Goal: Task Accomplishment & Management: Manage account settings

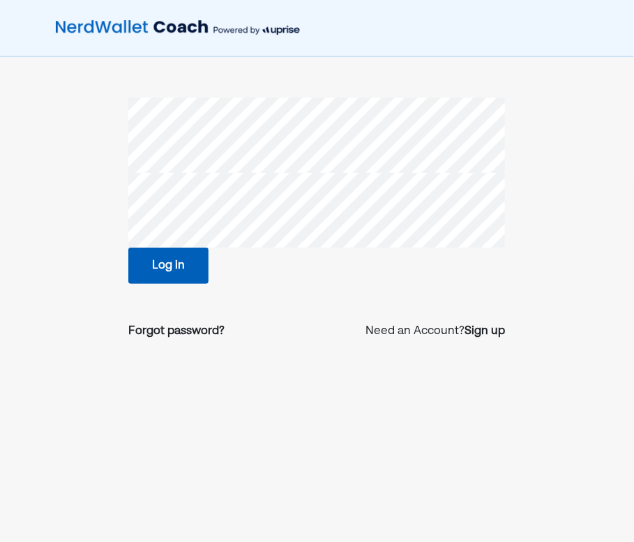
click at [169, 270] on button "Log in" at bounding box center [168, 266] width 80 height 36
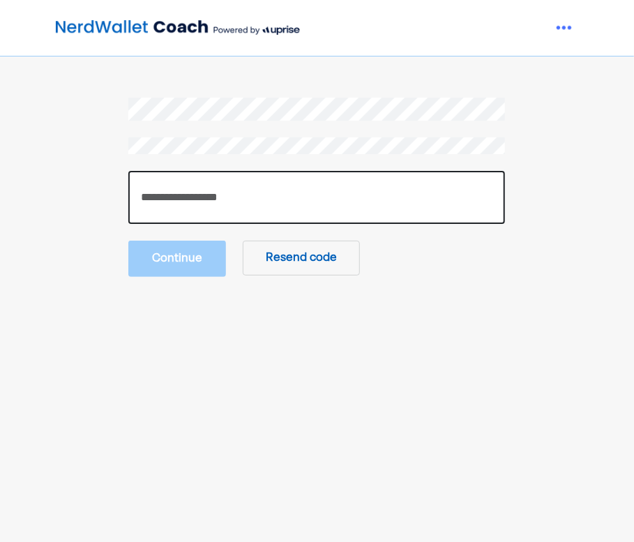
click at [225, 208] on input "number" at bounding box center [316, 197] width 377 height 53
click at [218, 209] on input "number" at bounding box center [316, 197] width 377 height 53
type input "******"
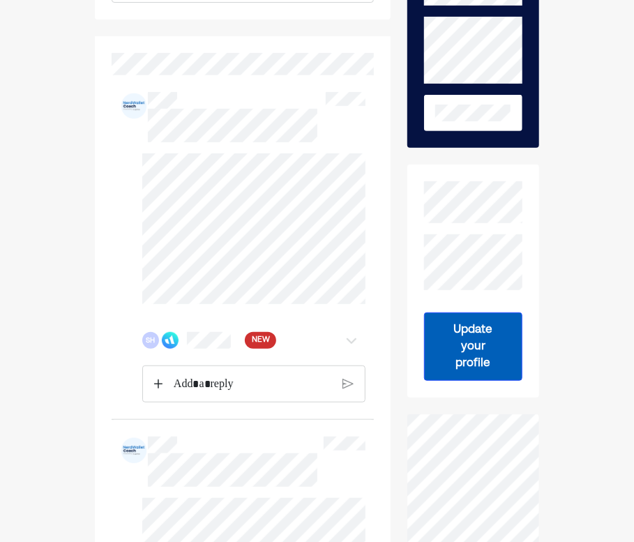
scroll to position [186, 0]
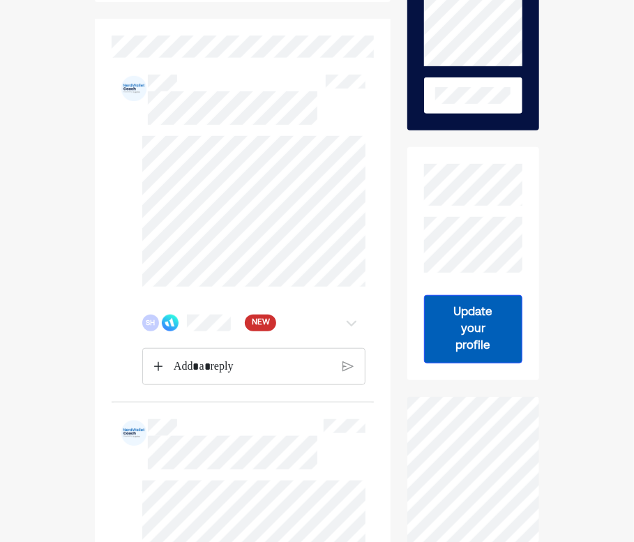
click at [270, 326] on div "NEW" at bounding box center [260, 323] width 31 height 17
click at [258, 320] on div "SH" at bounding box center [234, 323] width 185 height 17
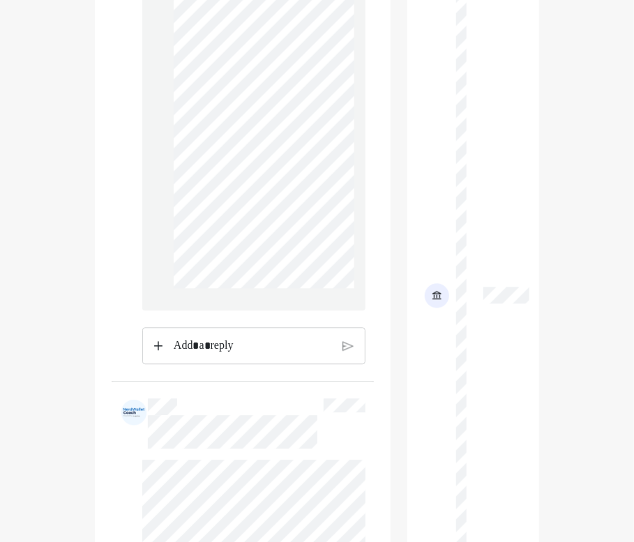
scroll to position [976, 0]
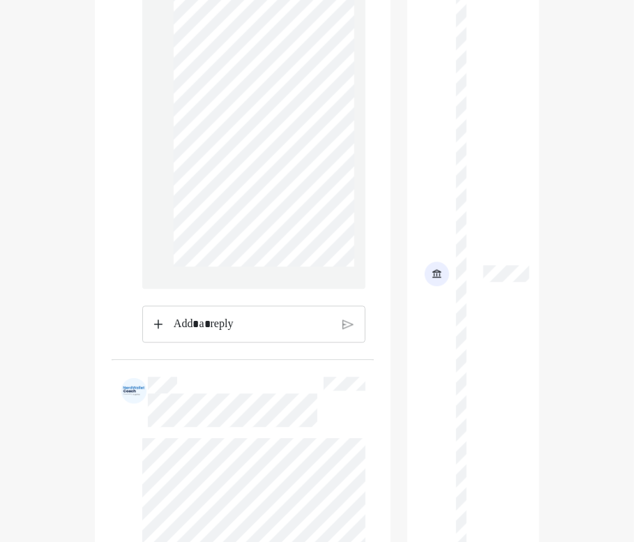
click at [220, 336] on div "Rich Text Editor. Editing area: main" at bounding box center [252, 324] width 172 height 36
click at [220, 327] on p "Rich Text Editor. Editing area: main" at bounding box center [252, 324] width 159 height 18
click at [232, 319] on p "Rich Text Editor. Editing area: main" at bounding box center [252, 324] width 159 height 18
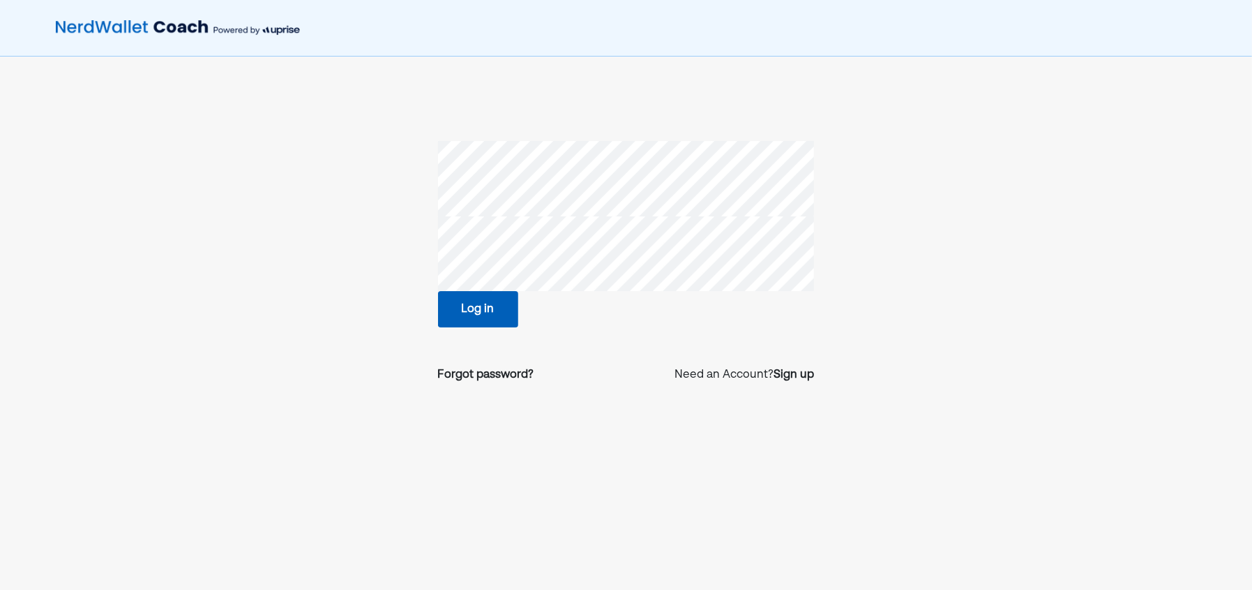
click at [504, 309] on button "Log in" at bounding box center [478, 309] width 80 height 36
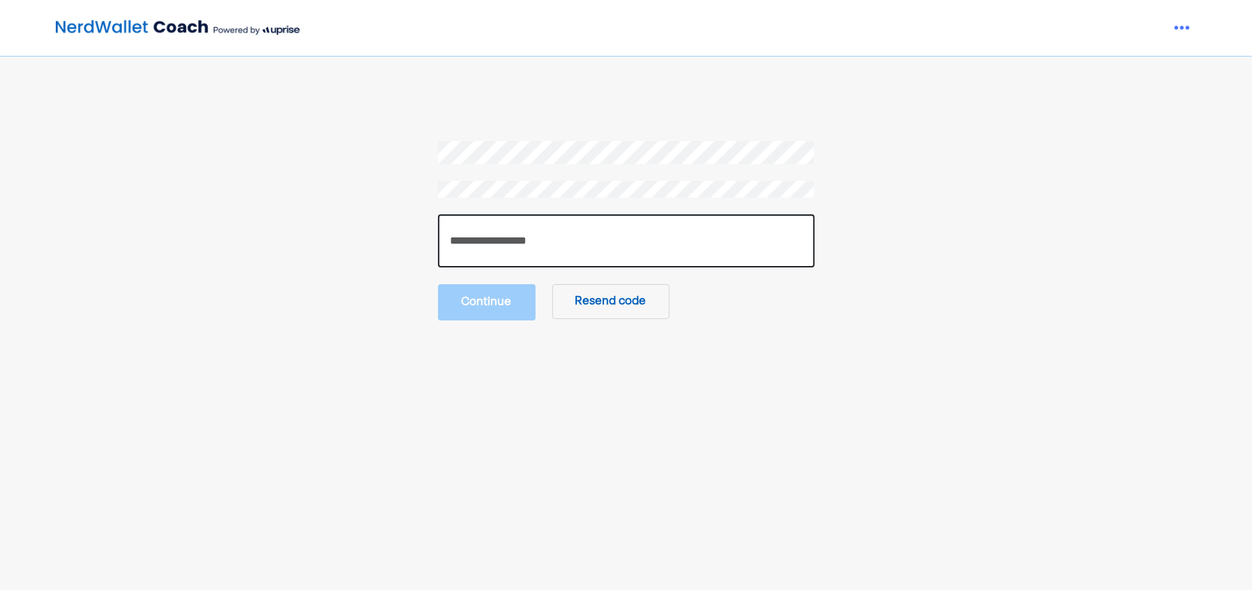
click at [548, 250] on input "number" at bounding box center [626, 240] width 377 height 53
paste input "******"
type input "******"
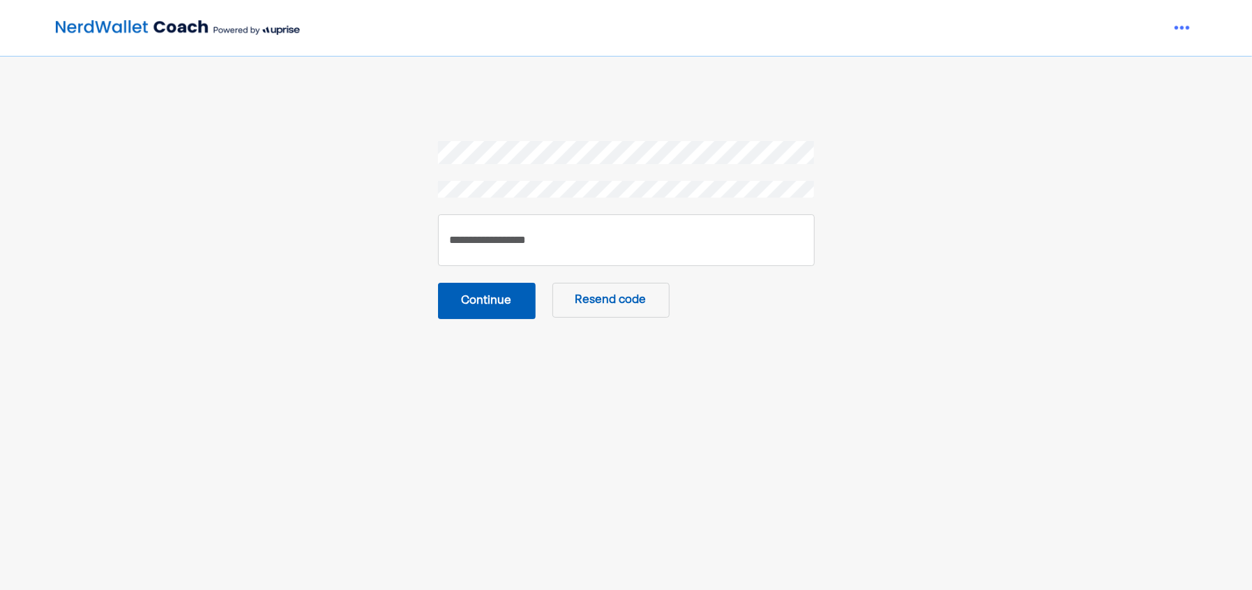
click at [500, 295] on button "Continue" at bounding box center [487, 301] width 98 height 36
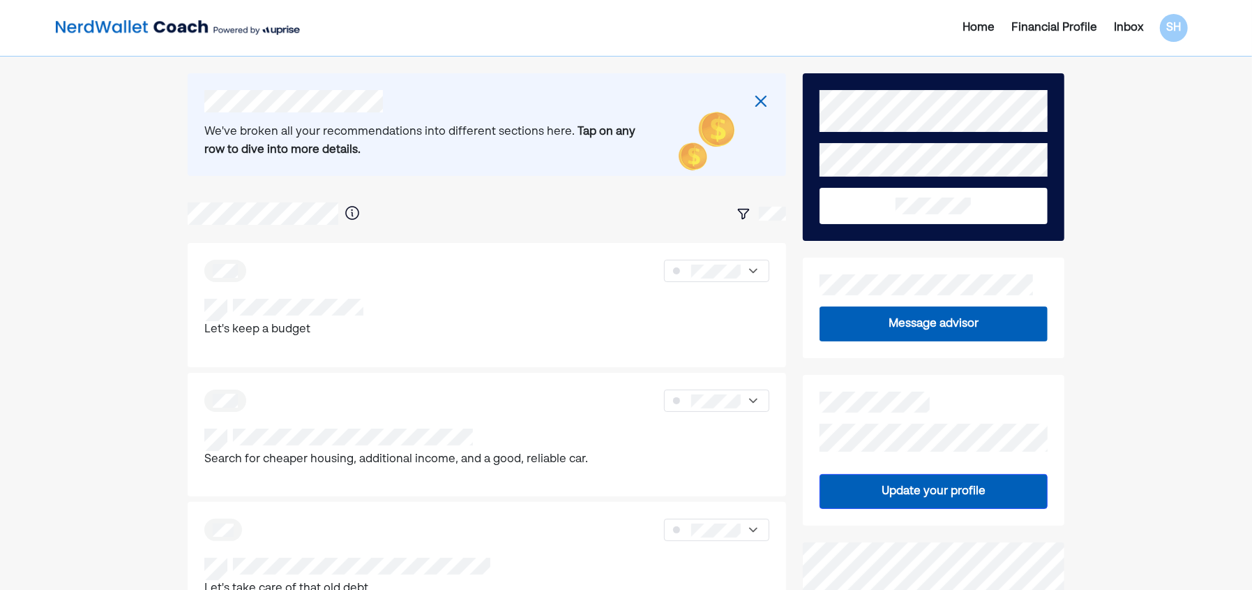
click at [1120, 27] on div "Inbox" at bounding box center [1128, 28] width 29 height 17
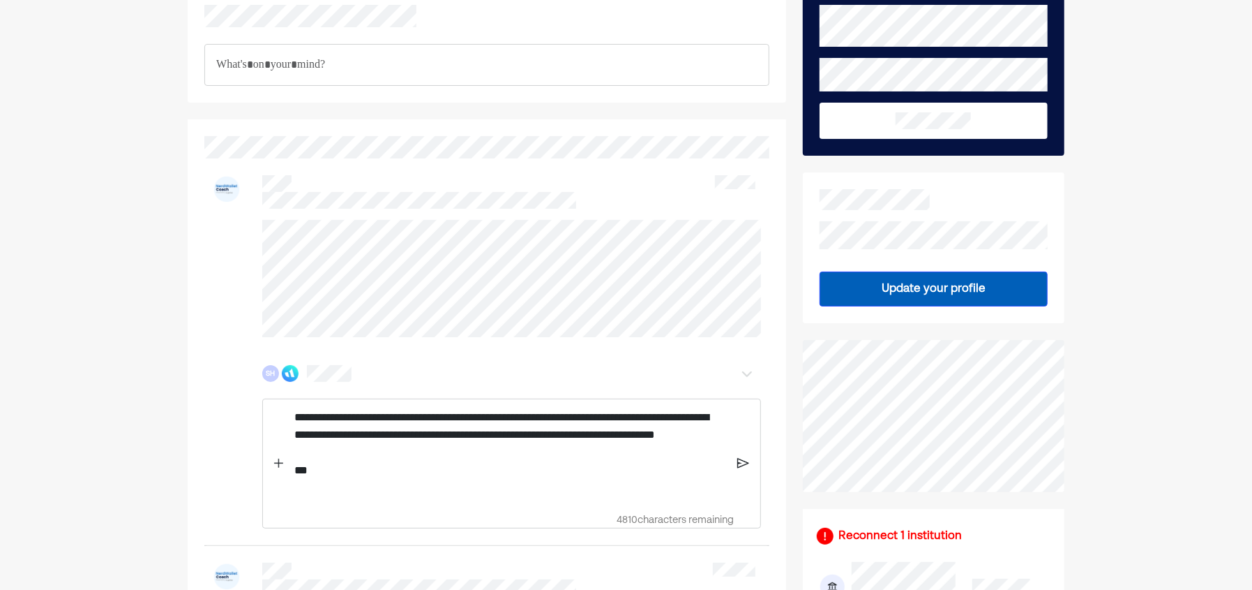
scroll to position [93, 0]
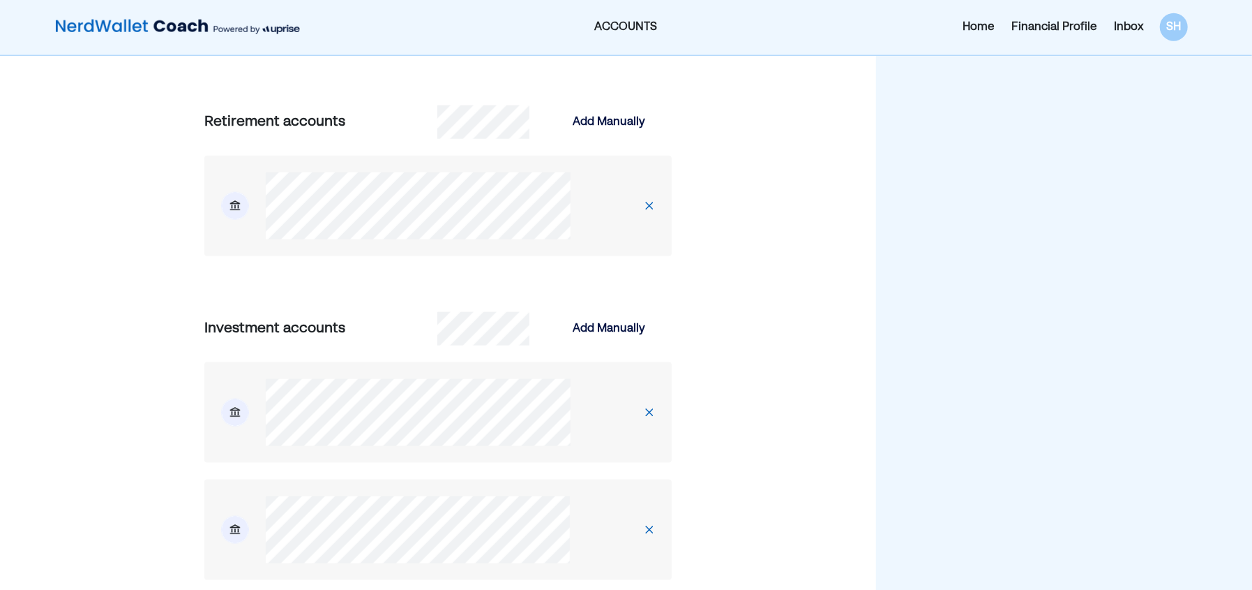
scroll to position [1064, 0]
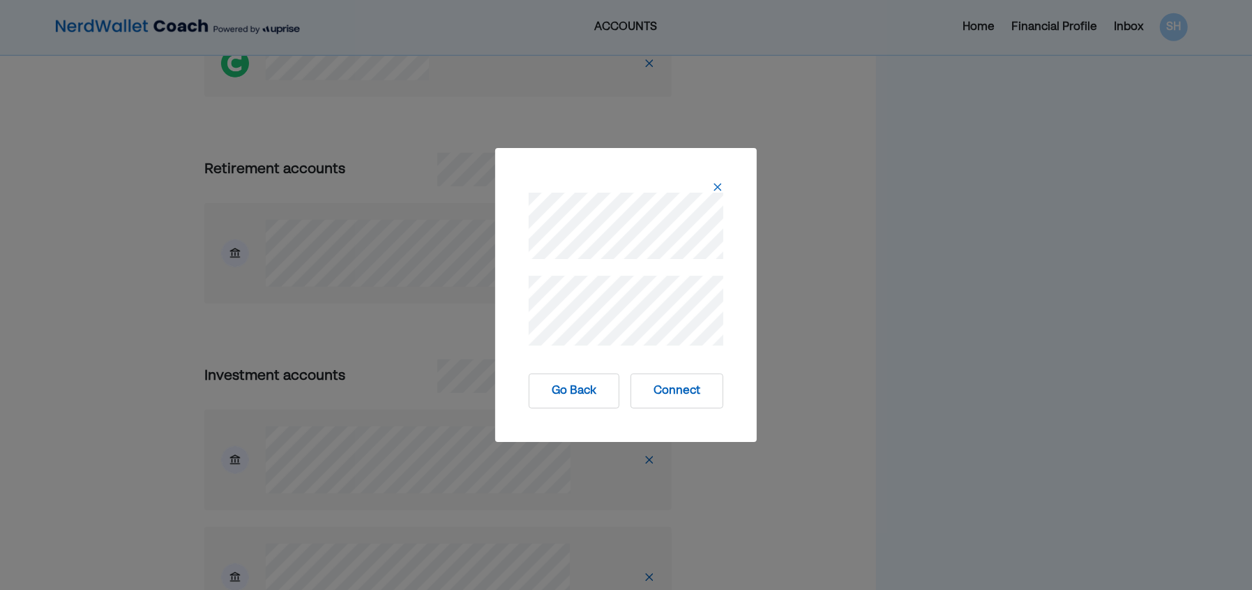
click at [578, 384] on button "Go Back" at bounding box center [574, 390] width 91 height 35
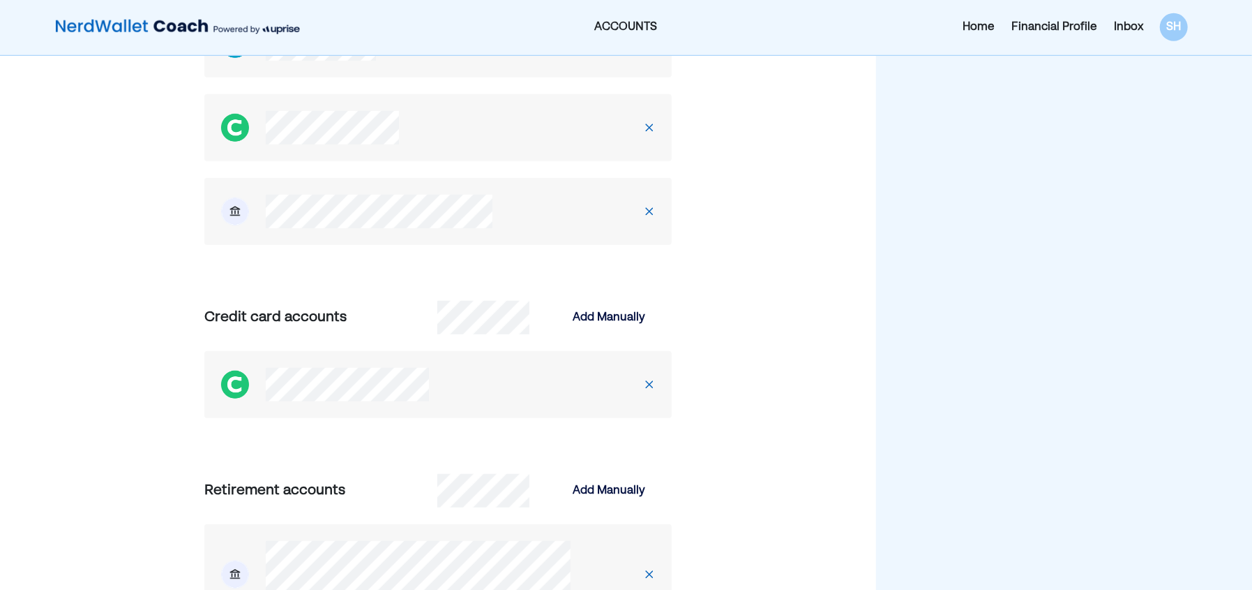
scroll to position [738, 0]
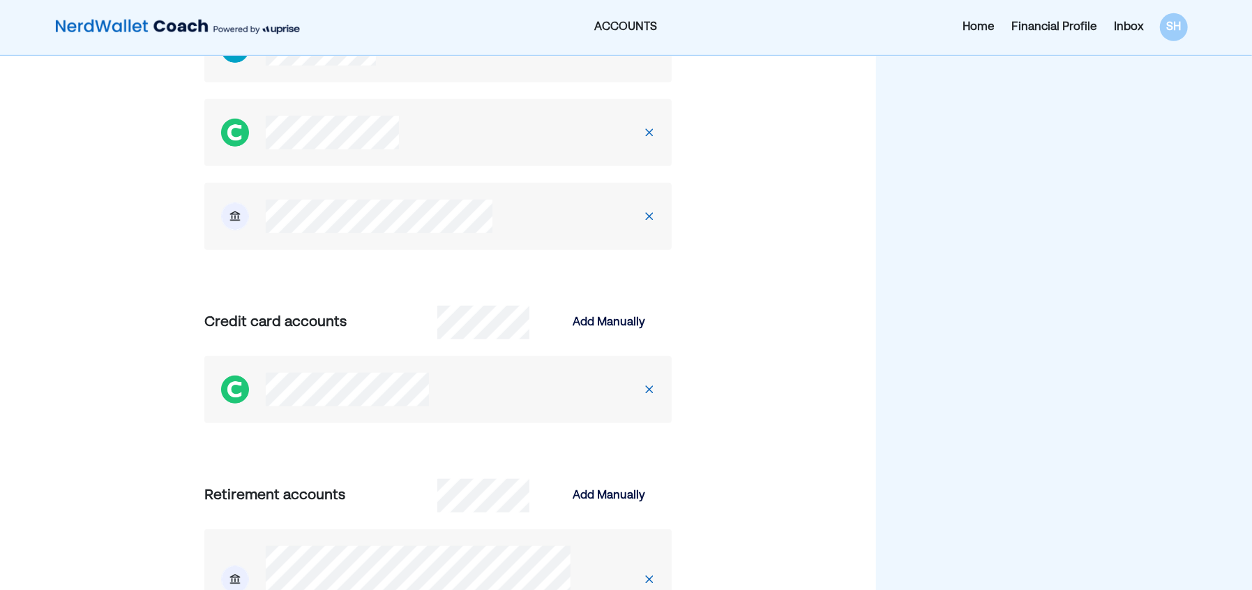
click at [632, 33] on div "ACCOUNTS" at bounding box center [626, 27] width 377 height 17
click at [989, 24] on div "Home" at bounding box center [979, 27] width 32 height 17
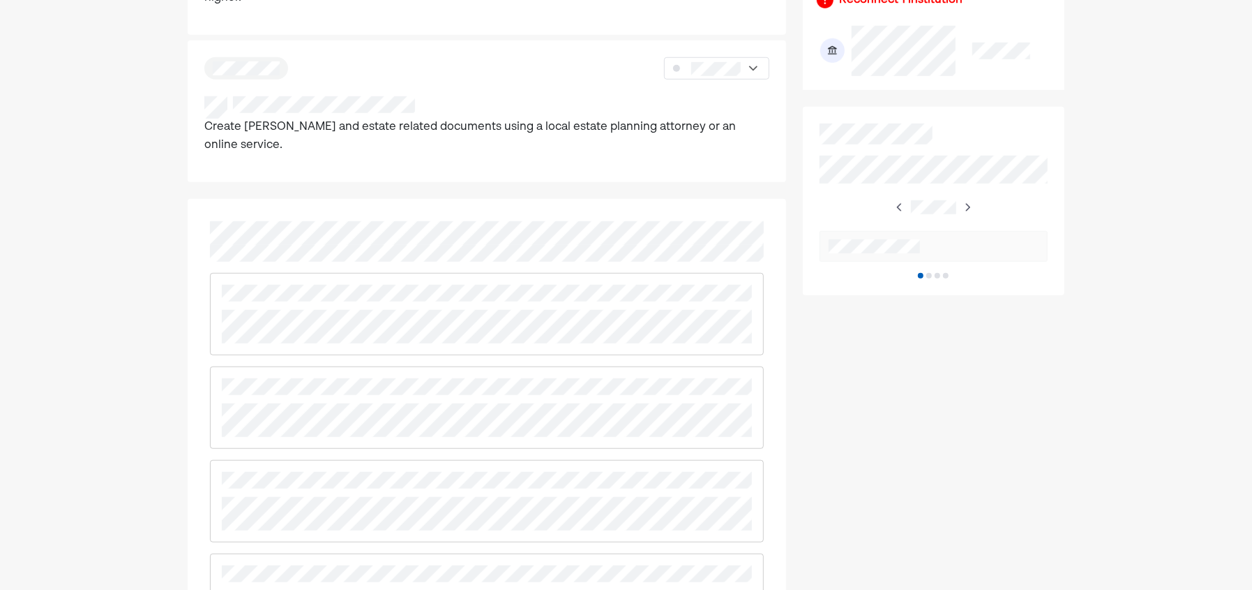
scroll to position [703, 0]
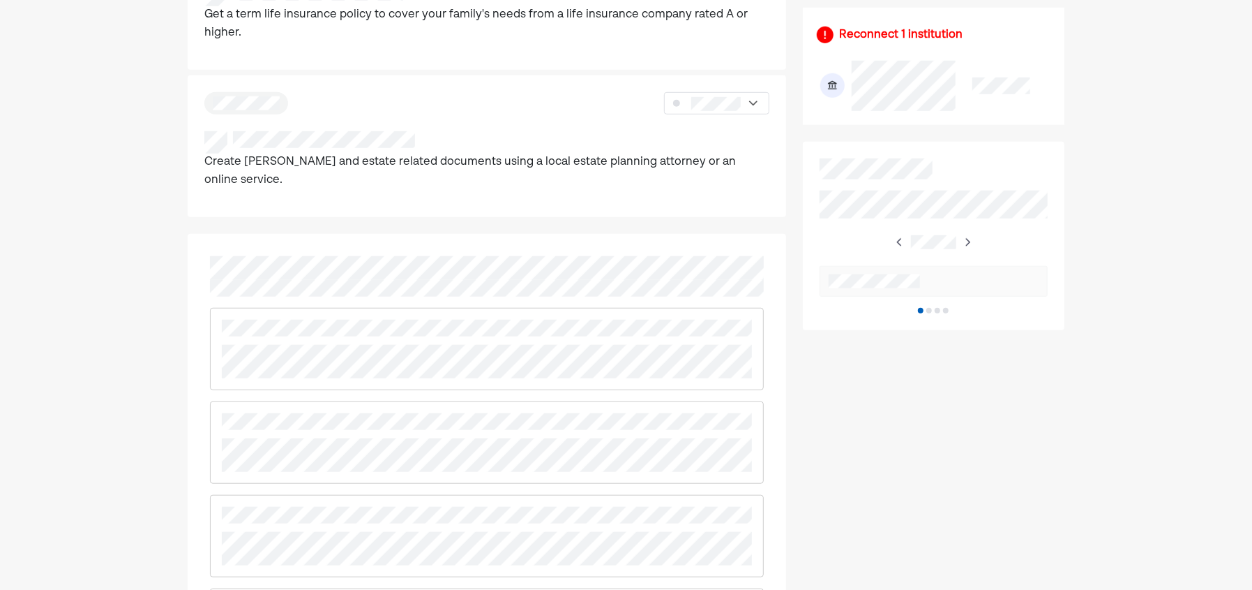
click at [839, 80] on img at bounding box center [832, 85] width 24 height 24
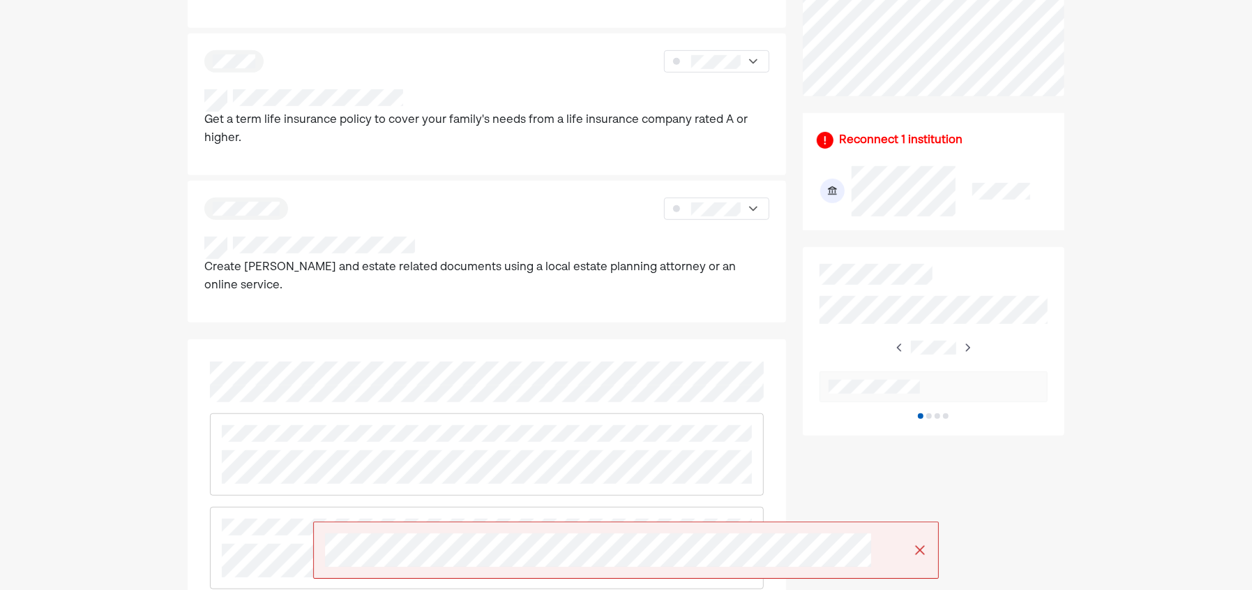
scroll to position [587, 0]
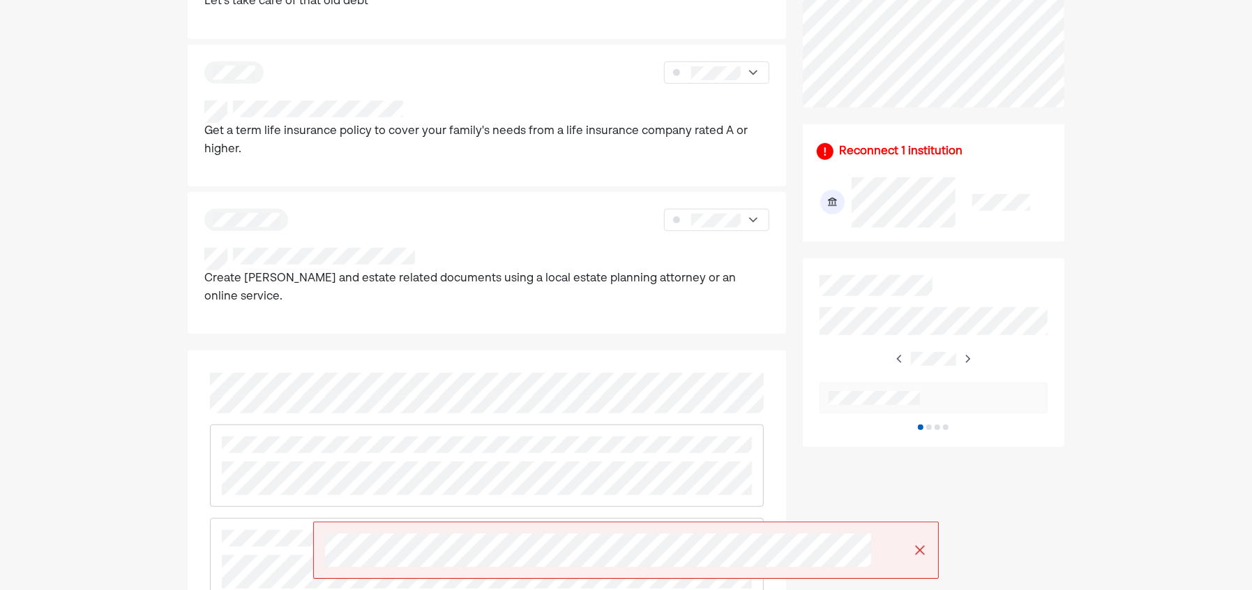
click at [930, 426] on div at bounding box center [930, 427] width 6 height 6
click at [923, 491] on div at bounding box center [921, 494] width 6 height 6
click at [924, 427] on div at bounding box center [933, 427] width 31 height 6
click at [964, 355] on img at bounding box center [967, 358] width 11 height 11
click at [903, 384] on div at bounding box center [934, 397] width 228 height 31
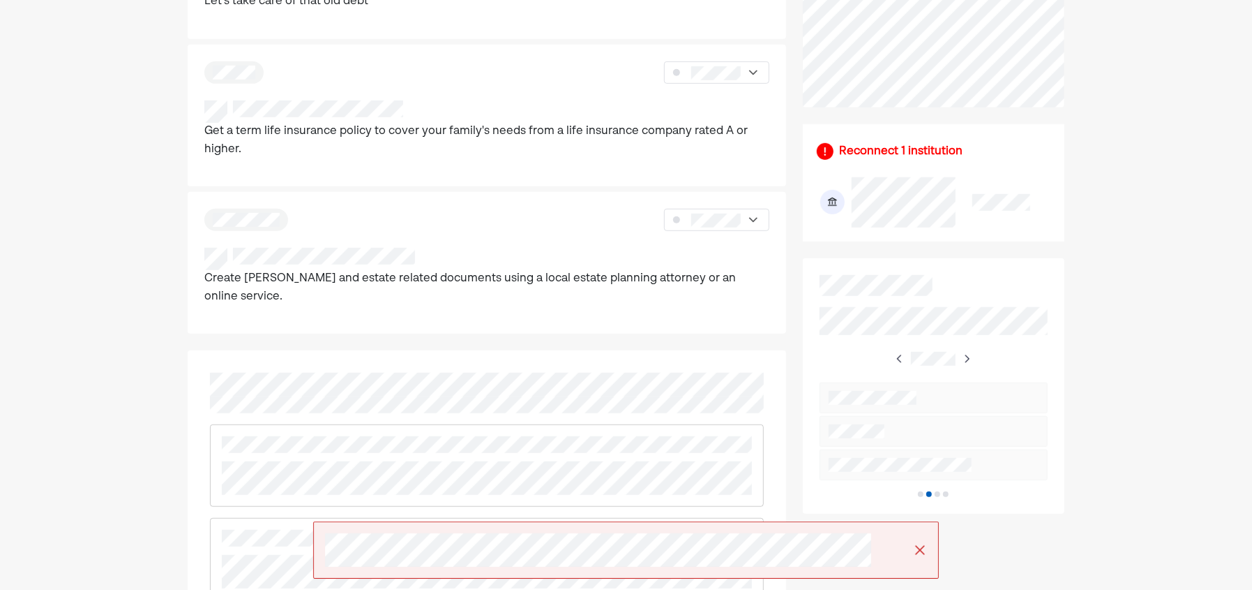
click at [899, 405] on div at bounding box center [934, 397] width 228 height 31
click at [869, 444] on div at bounding box center [934, 431] width 228 height 31
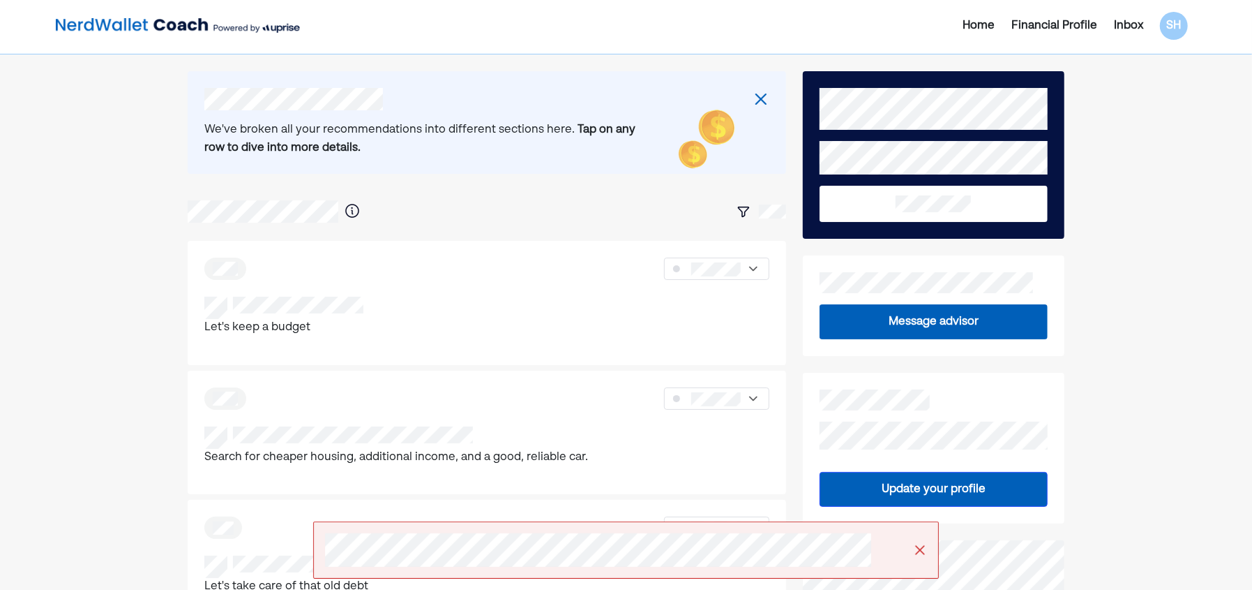
scroll to position [0, 0]
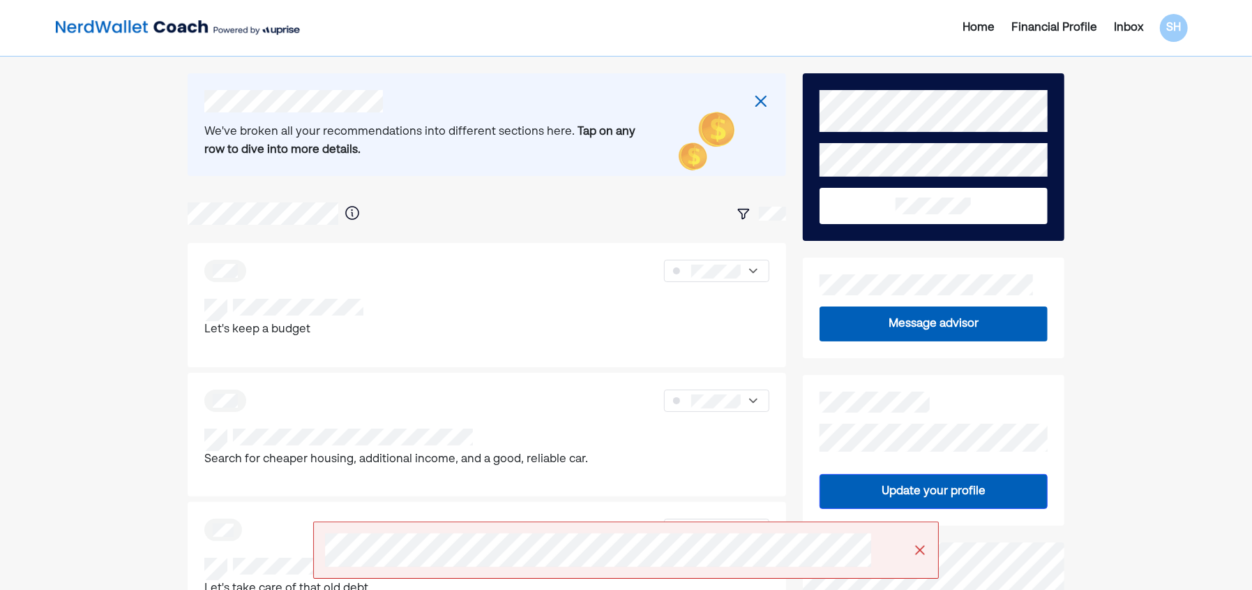
click at [1067, 25] on div "Financial Profile" at bounding box center [1055, 28] width 86 height 17
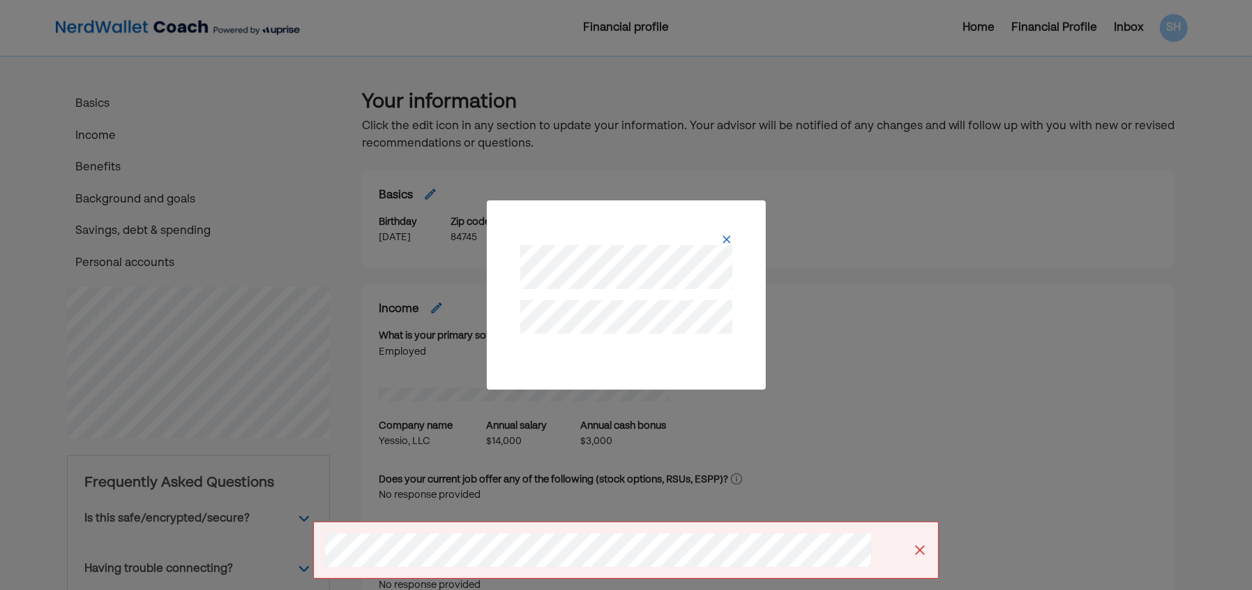
click at [730, 230] on div at bounding box center [627, 256] width 246 height 78
click at [728, 234] on img at bounding box center [726, 239] width 11 height 11
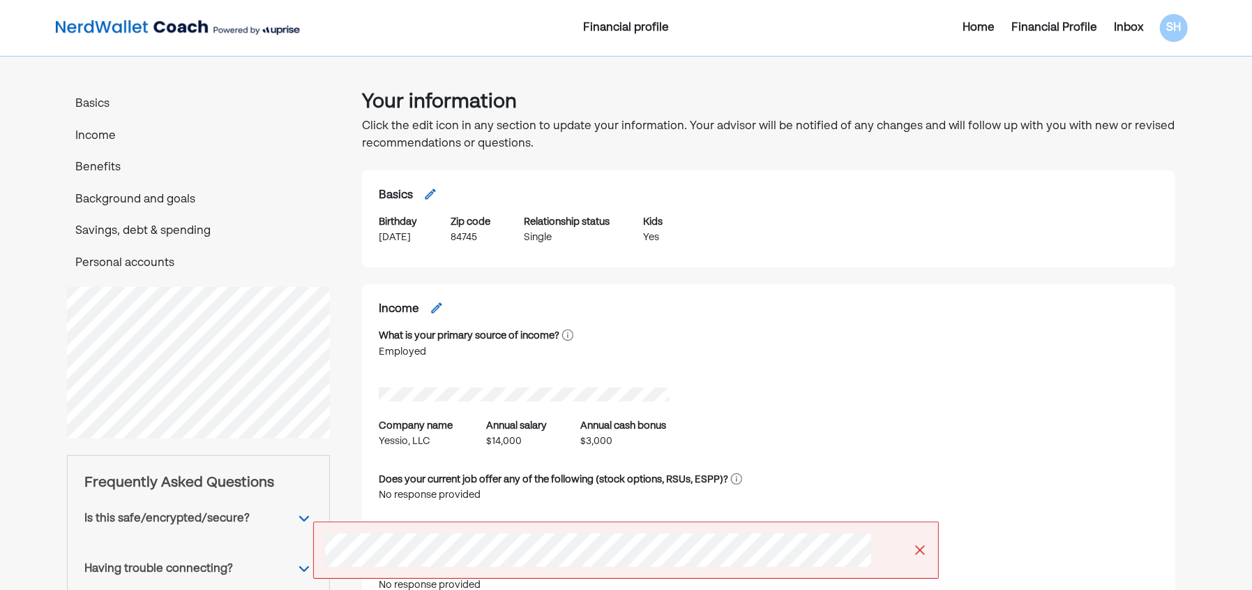
click at [984, 27] on div "Home" at bounding box center [979, 28] width 32 height 17
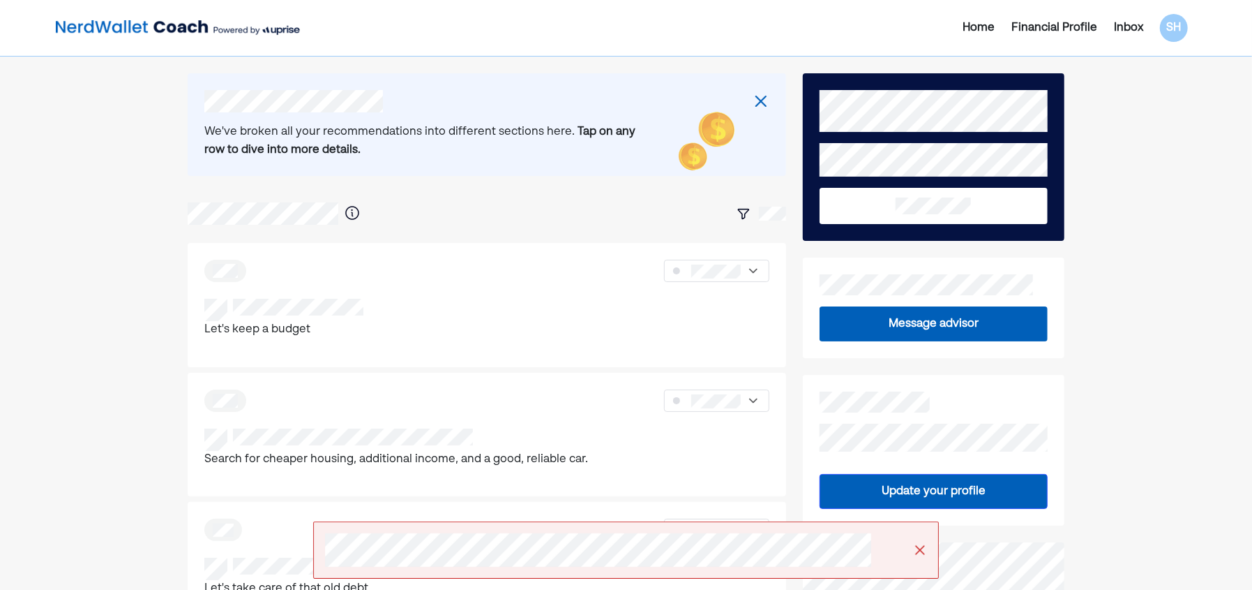
click at [763, 100] on img at bounding box center [761, 101] width 17 height 17
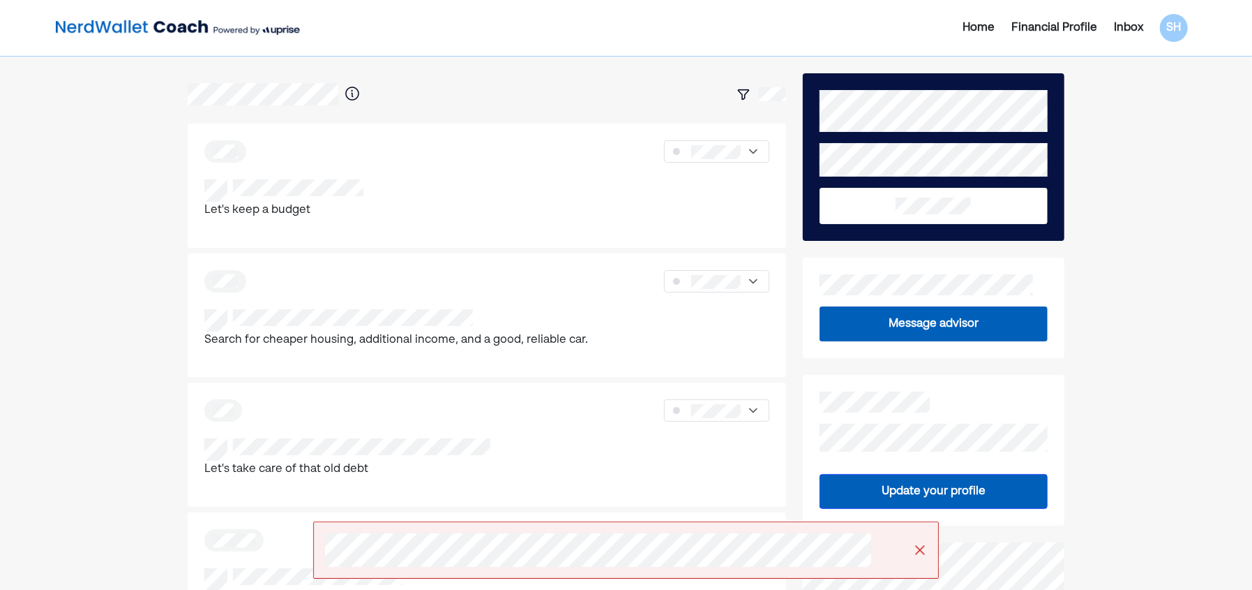
click at [1062, 27] on div "Financial Profile" at bounding box center [1055, 28] width 86 height 17
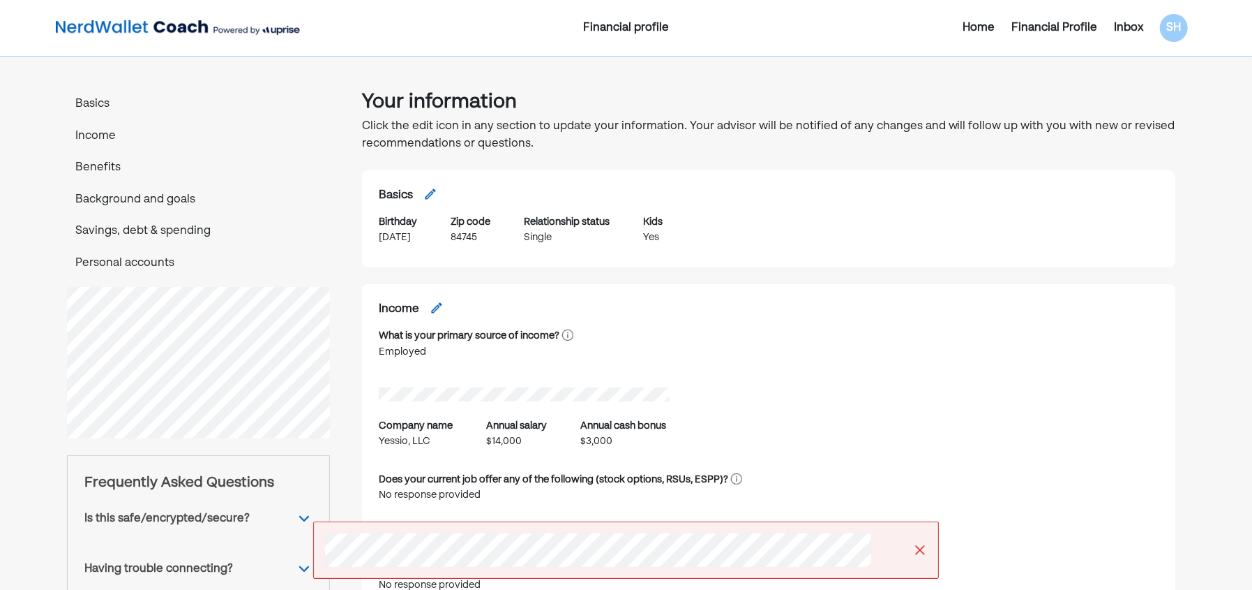
click at [1117, 32] on div "Inbox" at bounding box center [1128, 28] width 29 height 17
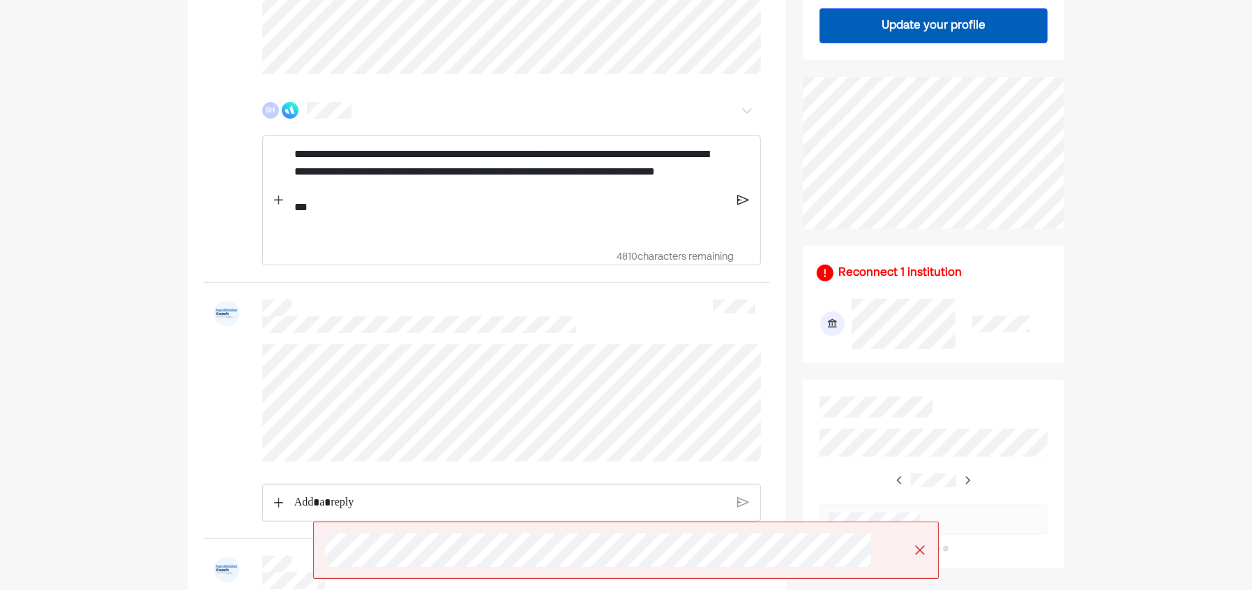
scroll to position [348, 0]
click at [443, 195] on p "**********" at bounding box center [510, 189] width 432 height 89
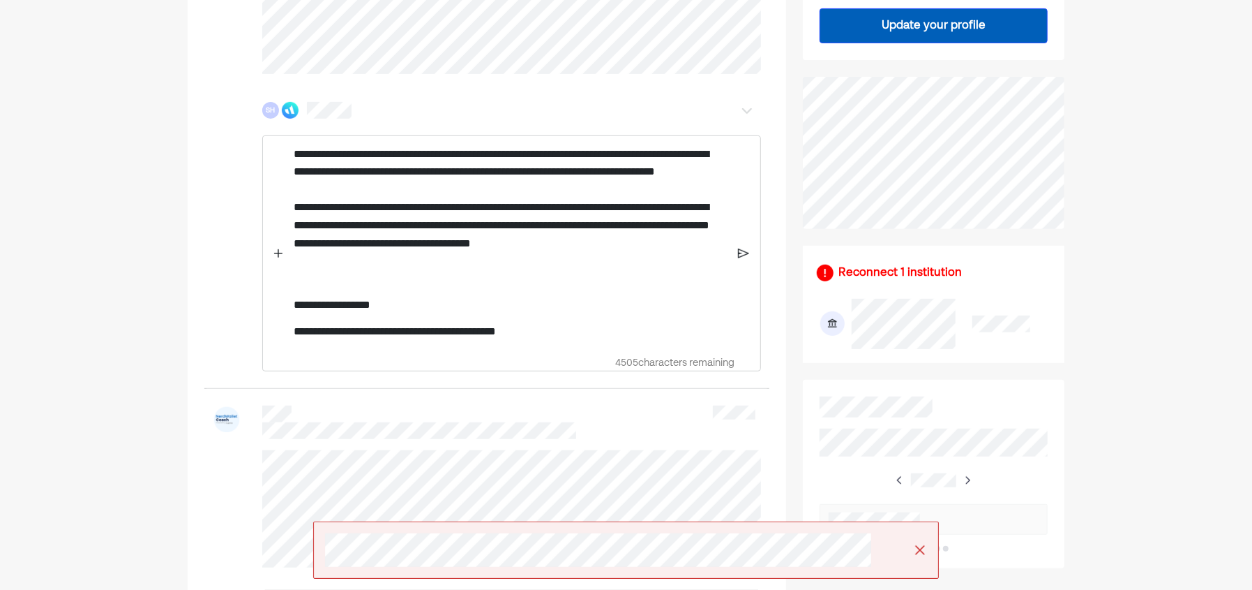
click at [745, 252] on img at bounding box center [743, 253] width 11 height 13
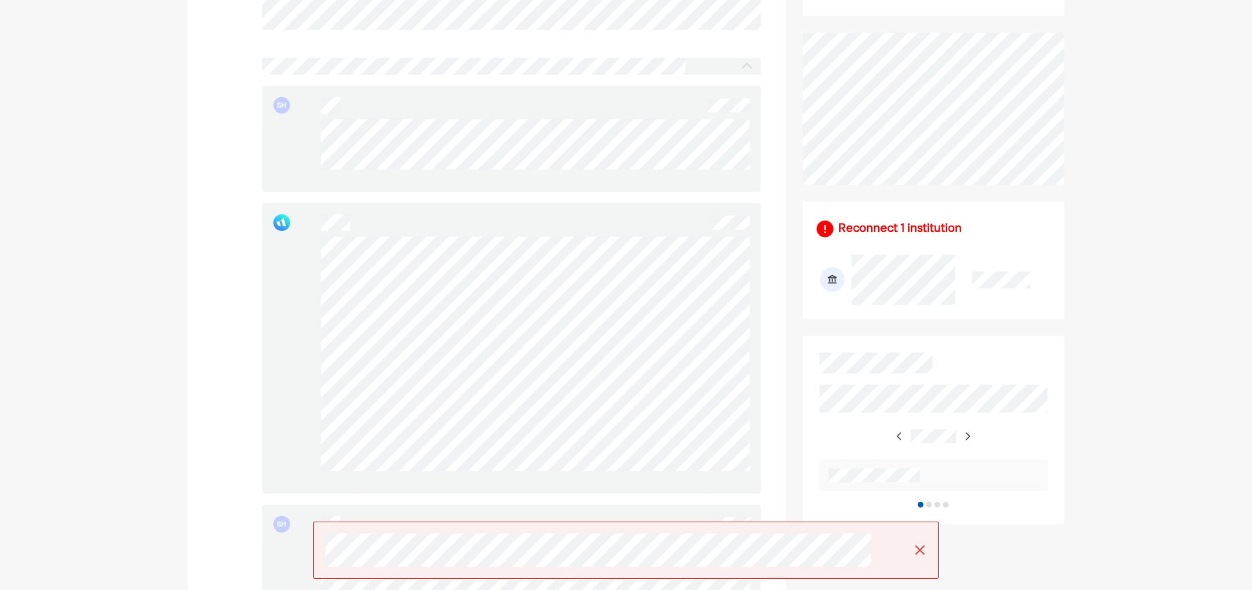
scroll to position [395, 0]
